Goal: Task Accomplishment & Management: Use online tool/utility

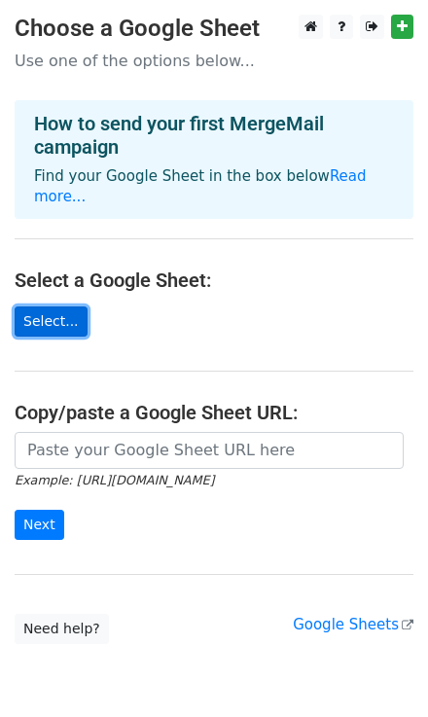
click at [31, 306] on link "Select..." at bounding box center [51, 321] width 73 height 30
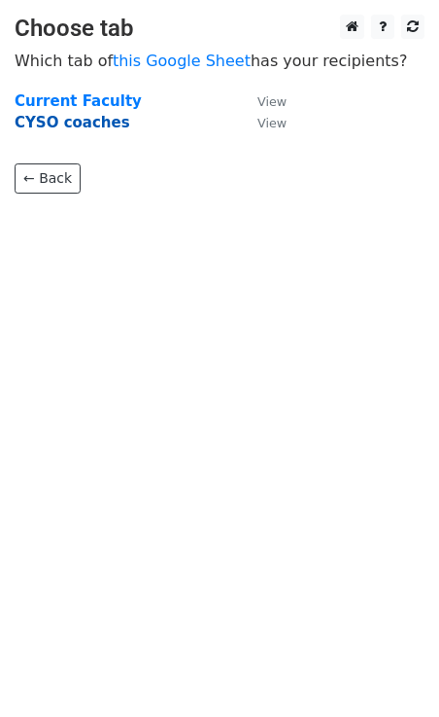
click at [80, 130] on strong "CYSO coaches" at bounding box center [73, 123] width 116 height 18
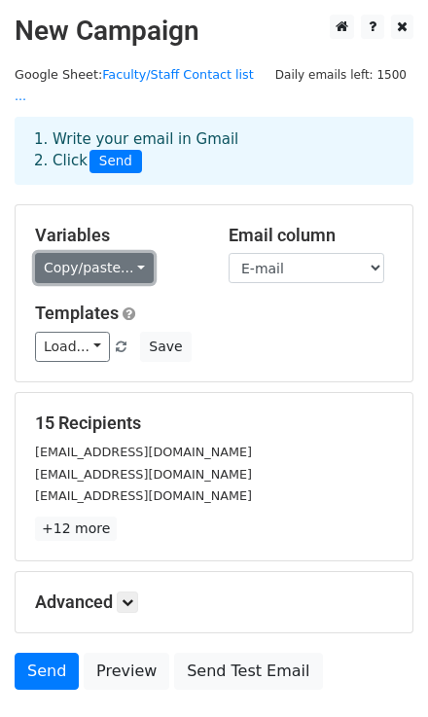
click at [120, 253] on link "Copy/paste..." at bounding box center [94, 268] width 119 height 30
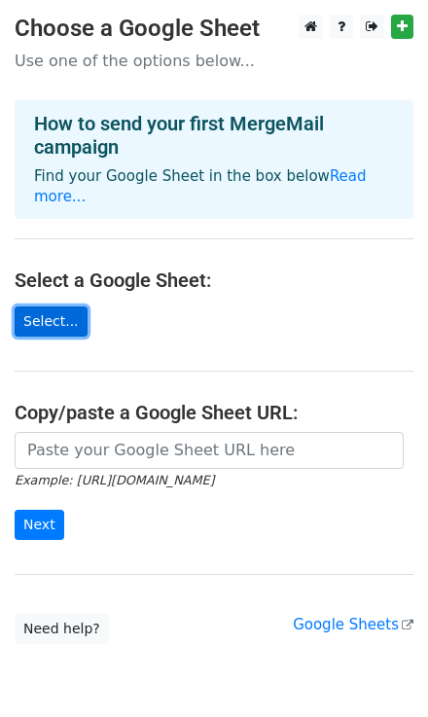
click at [53, 306] on link "Select..." at bounding box center [51, 321] width 73 height 30
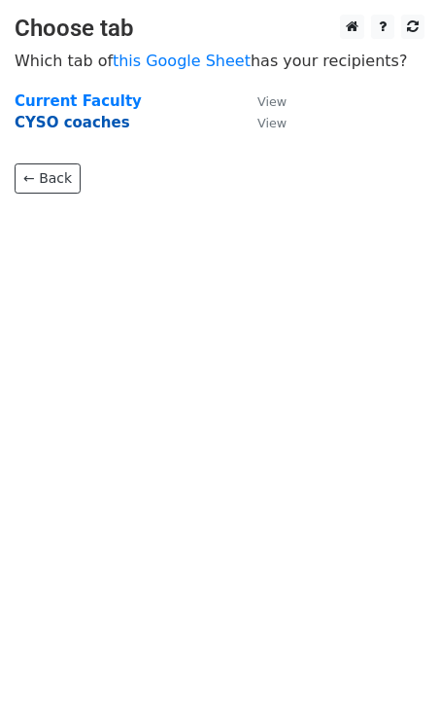
click at [44, 119] on strong "CYSO coaches" at bounding box center [73, 123] width 116 height 18
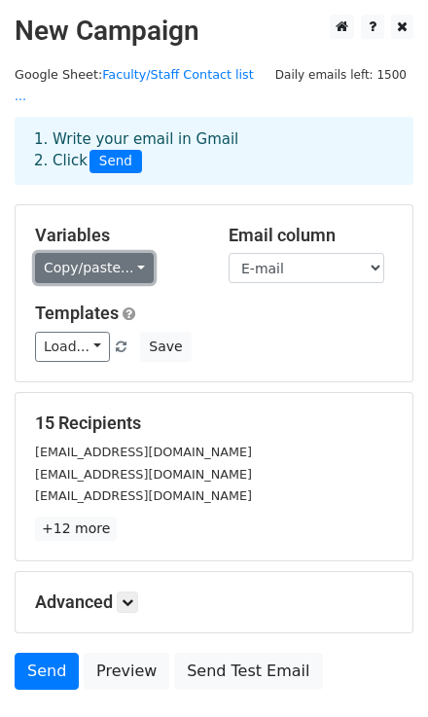
click at [84, 253] on link "Copy/paste..." at bounding box center [94, 268] width 119 height 30
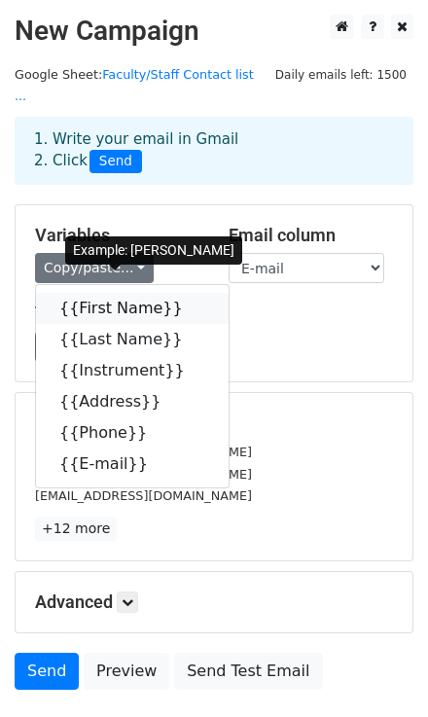
click at [96, 293] on link "{{First Name}}" at bounding box center [132, 308] width 193 height 31
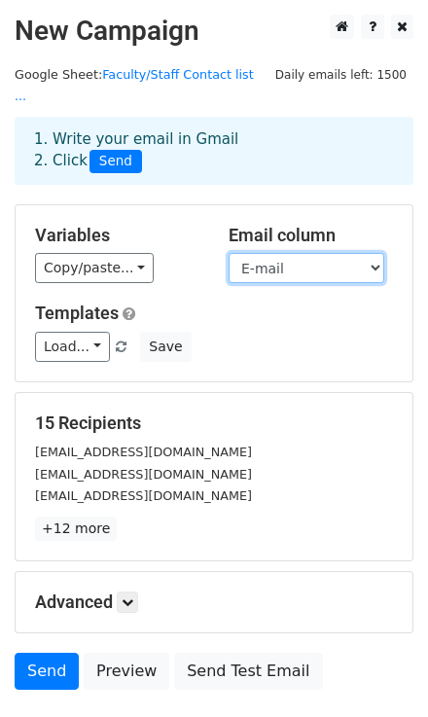
click at [271, 253] on select "First Name Last Name Instrument Address Phone E-mail" at bounding box center [306, 268] width 156 height 30
click at [228, 253] on select "First Name Last Name Instrument Address Phone E-mail" at bounding box center [306, 268] width 156 height 30
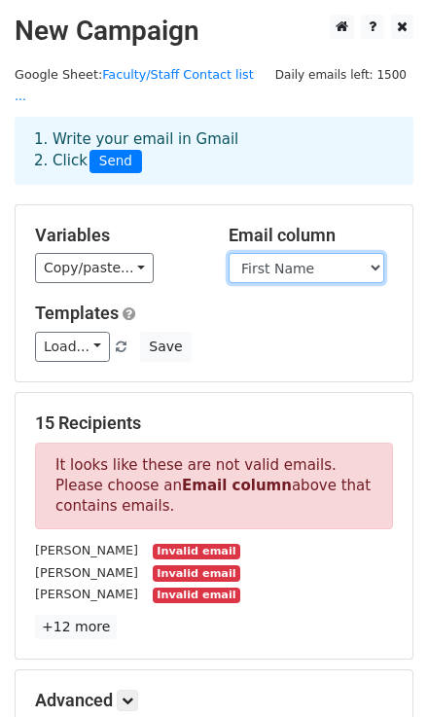
click at [300, 253] on select "First Name Last Name Instrument Address Phone E-mail" at bounding box center [306, 268] width 156 height 30
select select "E-mail"
click at [228, 253] on select "First Name Last Name Instrument Address Phone E-mail" at bounding box center [306, 268] width 156 height 30
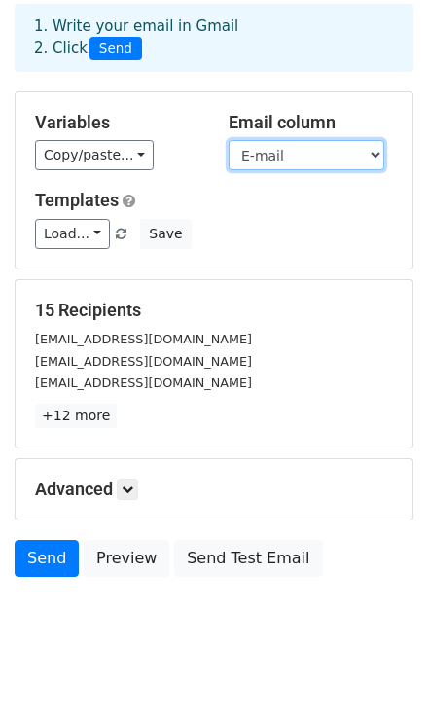
scroll to position [114, 0]
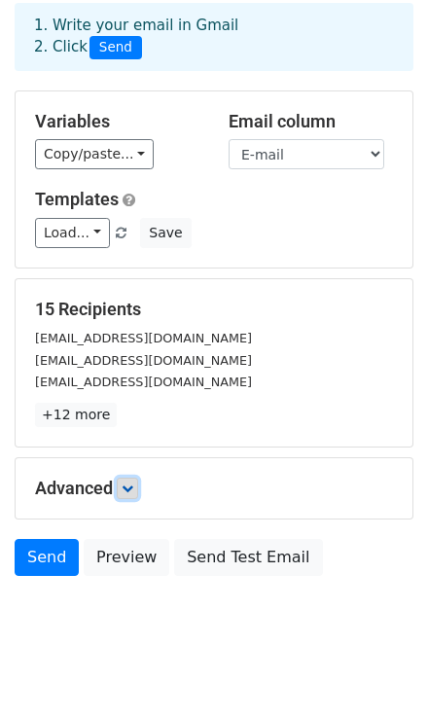
click at [136, 477] on link at bounding box center [127, 487] width 21 height 21
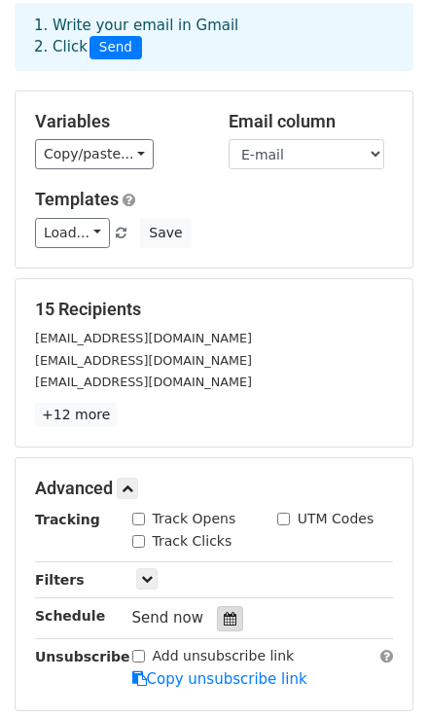
click at [224, 612] on icon at bounding box center [230, 619] width 13 height 14
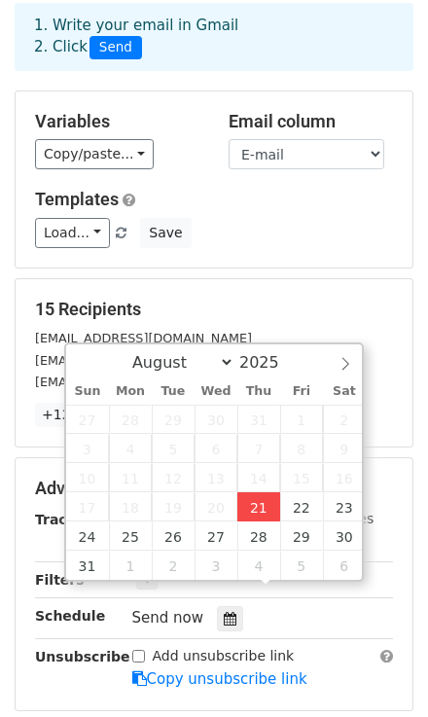
type input "2025-08-21 17:25"
type input "05"
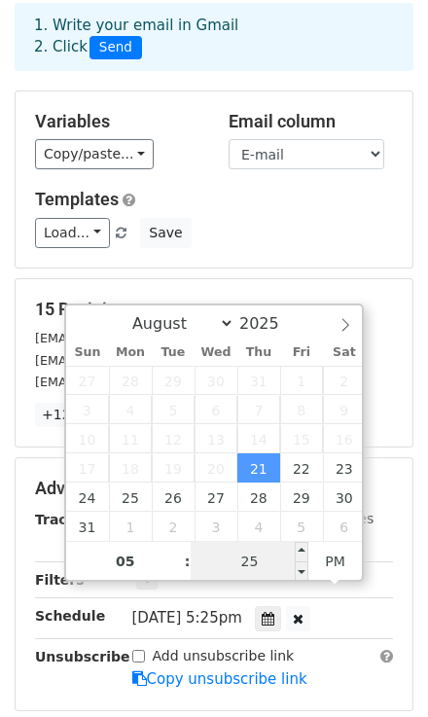
click at [269, 565] on input "25" at bounding box center [250, 561] width 119 height 39
type input "45"
type input "2025-08-21 17:45"
click at [388, 427] on form "Variables Copy/paste... {{First Name}} {{Last Name}} {{Instrument}} {{Address}}…" at bounding box center [214, 456] width 399 height 733
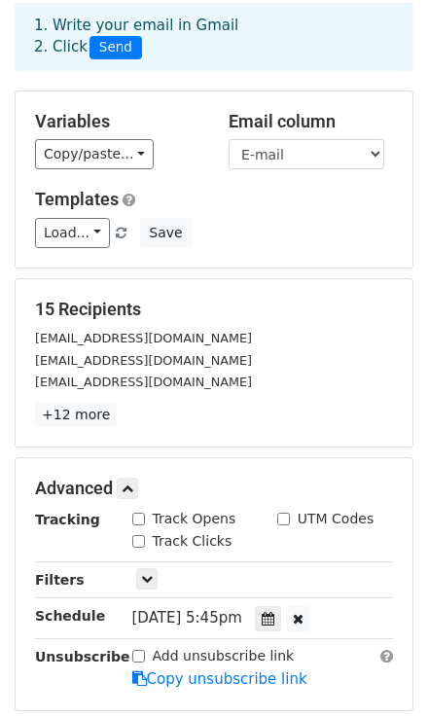
click at [136, 512] on input "Track Opens" at bounding box center [138, 518] width 13 height 13
checkbox input "true"
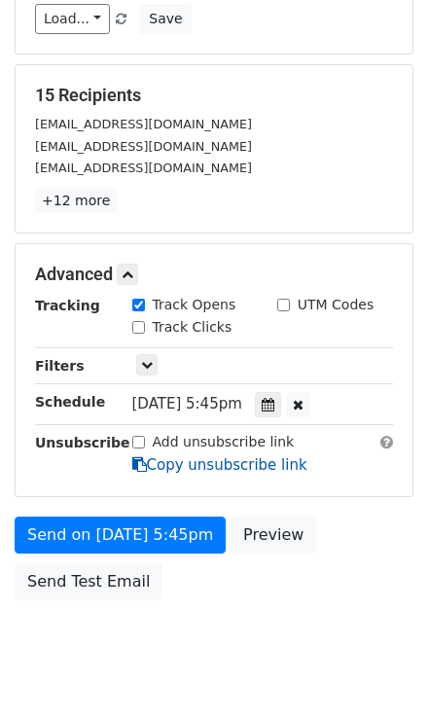
scroll to position [350, 0]
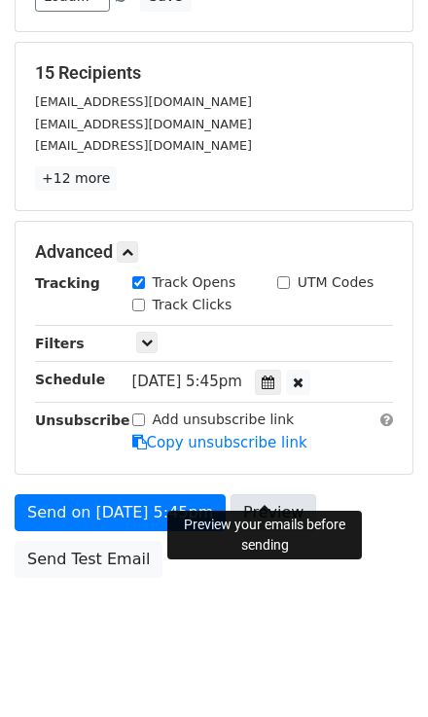
click at [272, 494] on link "Preview" at bounding box center [273, 512] width 86 height 37
click at [280, 494] on link "Preview" at bounding box center [273, 512] width 86 height 37
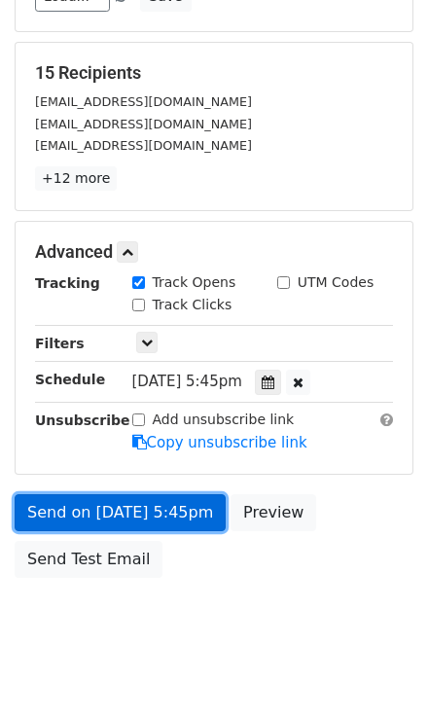
click at [155, 494] on link "Send on Aug 21 at 5:45pm" at bounding box center [120, 512] width 211 height 37
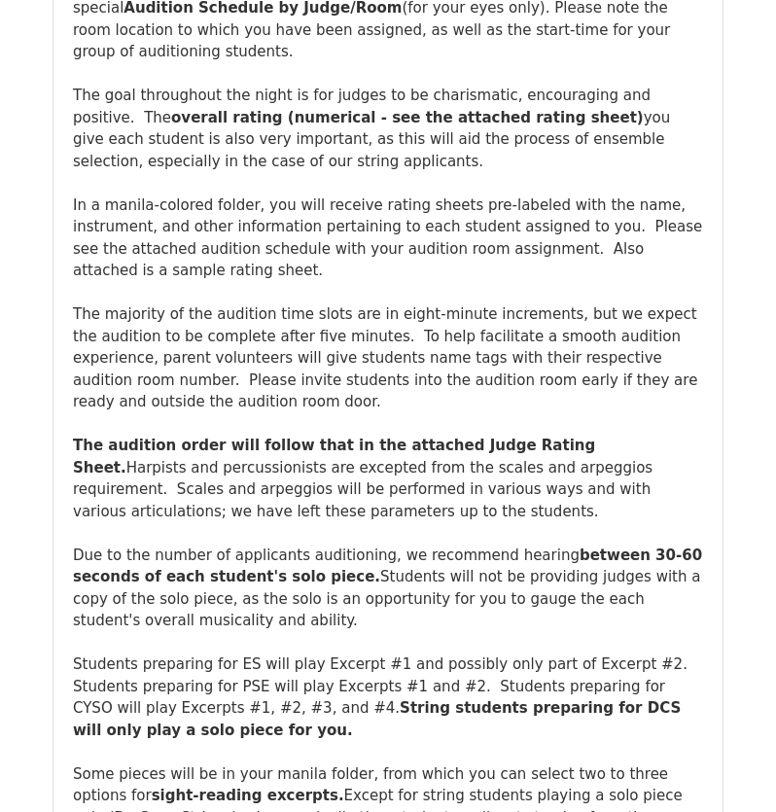
scroll to position [486, 0]
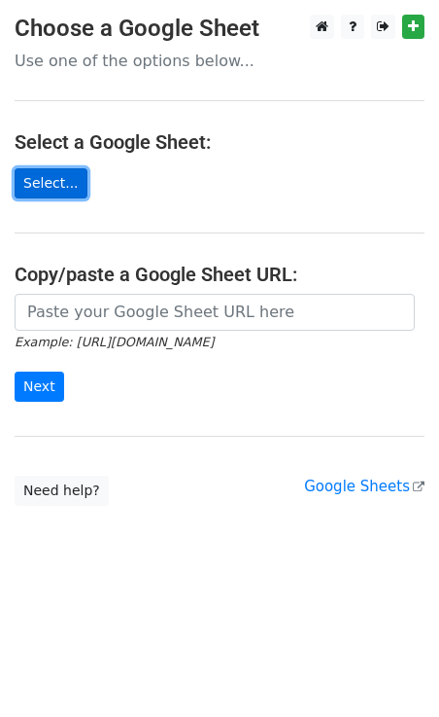
click at [29, 183] on link "Select..." at bounding box center [51, 183] width 73 height 30
